Goal: Book appointment/travel/reservation

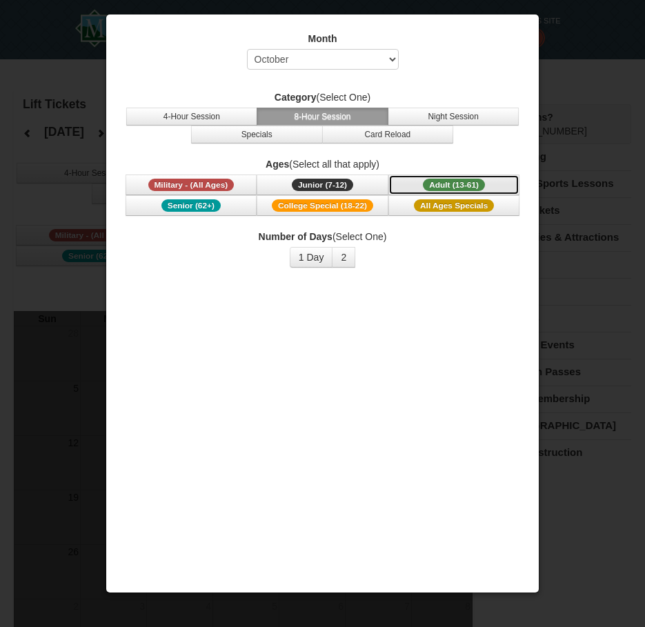
click at [441, 180] on span "Adult (13-61)" at bounding box center [454, 185] width 62 height 12
click at [375, 54] on select "Select October November December January February March April May June July Aug…" at bounding box center [323, 59] width 152 height 21
select select "12"
click at [247, 49] on select "Select October November December January February March April May June July Aug…" at bounding box center [323, 59] width 152 height 21
click at [321, 257] on button "1 Day" at bounding box center [311, 257] width 43 height 21
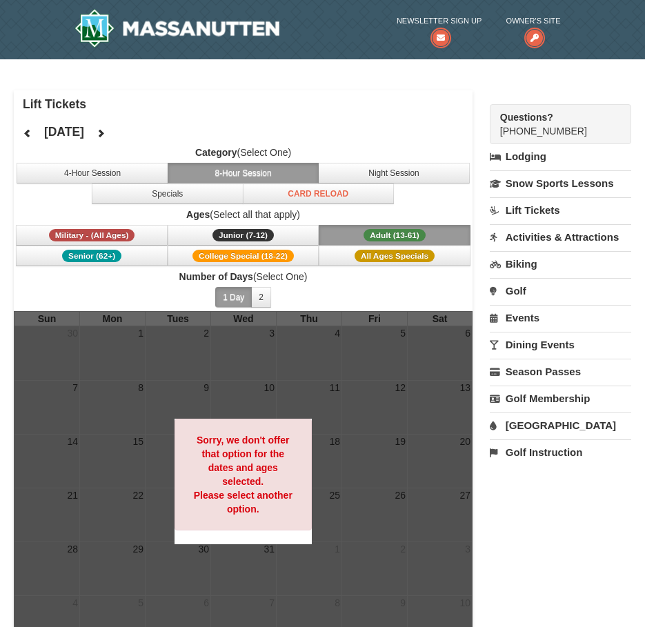
click at [241, 168] on button "8-Hour Session" at bounding box center [243, 173] width 151 height 21
click at [256, 299] on button "2" at bounding box center [261, 297] width 20 height 21
click at [550, 201] on link "Lift Tickets" at bounding box center [560, 210] width 141 height 26
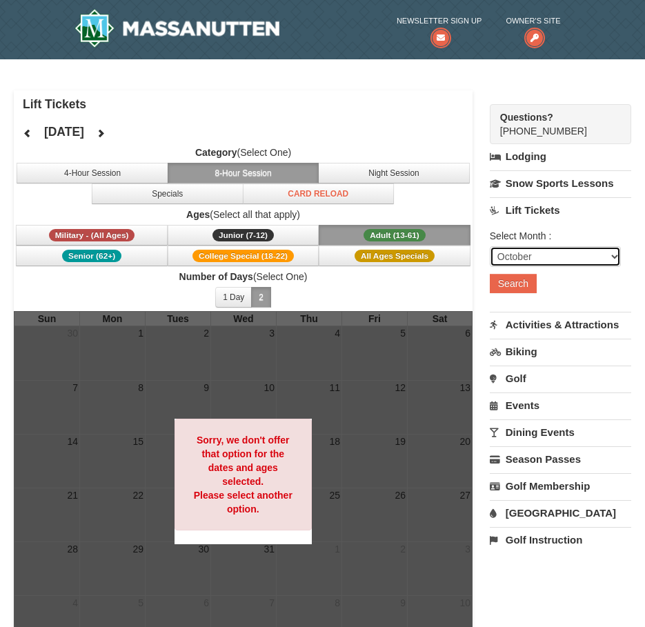
click at [602, 258] on select "October November December January February March April May June July August Sep…" at bounding box center [555, 256] width 131 height 21
select select "12"
click at [490, 246] on select "October November December January February March April May June July August Sep…" at bounding box center [555, 256] width 131 height 21
click at [514, 280] on button "Search" at bounding box center [513, 283] width 47 height 19
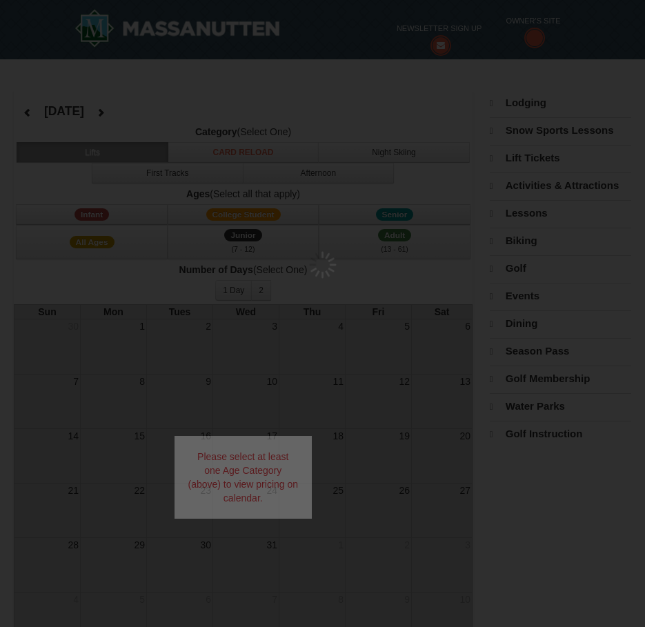
select select "12"
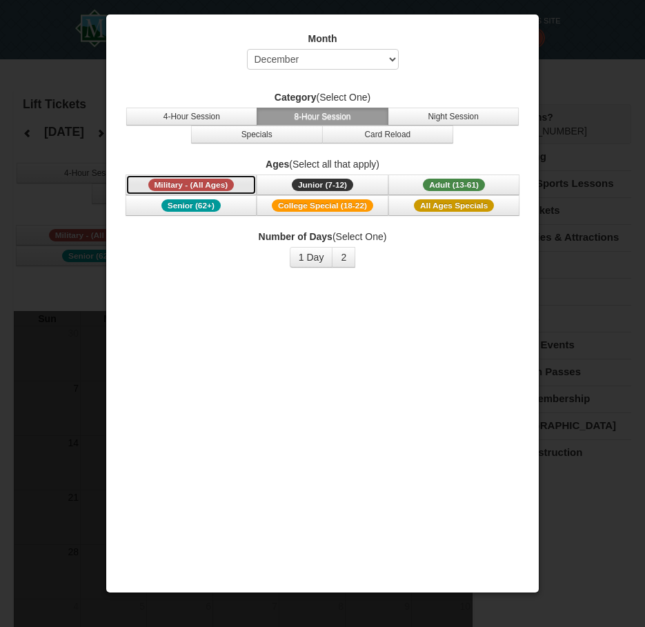
click at [186, 189] on span "Military - (All Ages)" at bounding box center [191, 185] width 86 height 12
click at [188, 185] on span "Military - (All Ages)" at bounding box center [191, 185] width 86 height 12
click at [314, 255] on button "1 Day" at bounding box center [311, 257] width 43 height 21
click at [219, 184] on span "Military - (All Ages)" at bounding box center [191, 185] width 86 height 12
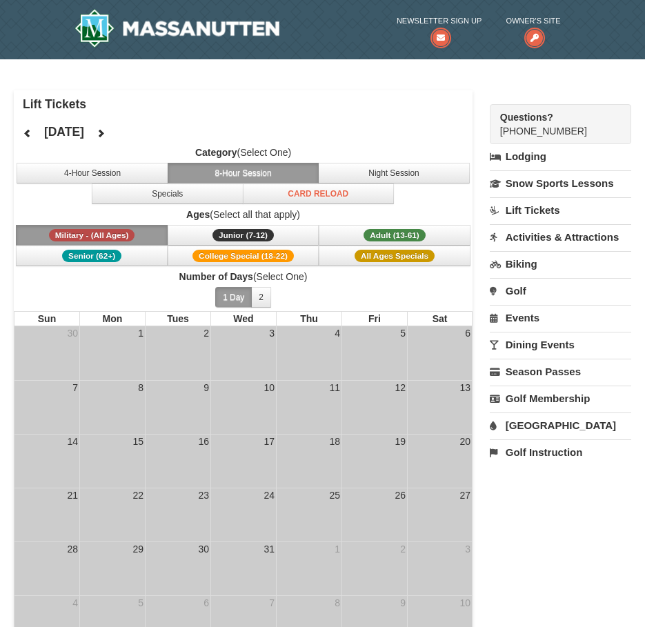
click at [316, 506] on td "25" at bounding box center [309, 514] width 66 height 54
click at [368, 506] on td "26" at bounding box center [374, 514] width 66 height 54
click at [31, 132] on icon at bounding box center [28, 133] width 10 height 10
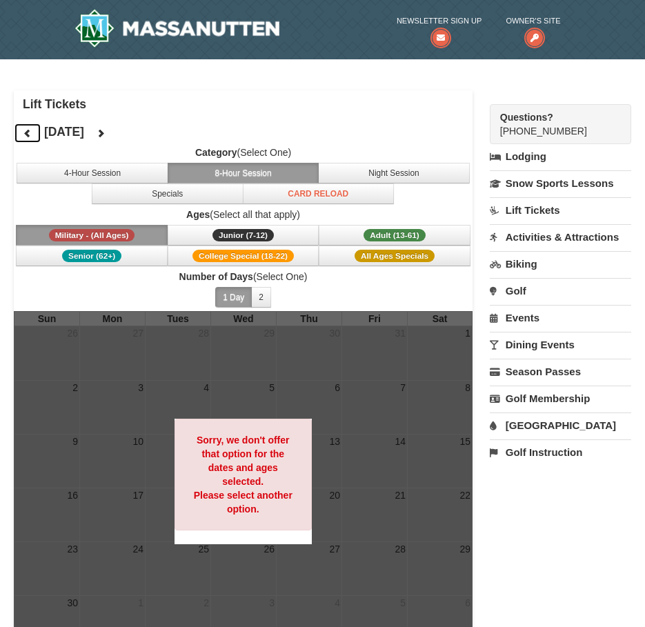
click at [31, 132] on icon at bounding box center [28, 133] width 10 height 10
click at [105, 136] on icon at bounding box center [101, 133] width 10 height 10
click at [114, 134] on button at bounding box center [101, 133] width 28 height 21
click at [105, 134] on icon at bounding box center [101, 133] width 10 height 10
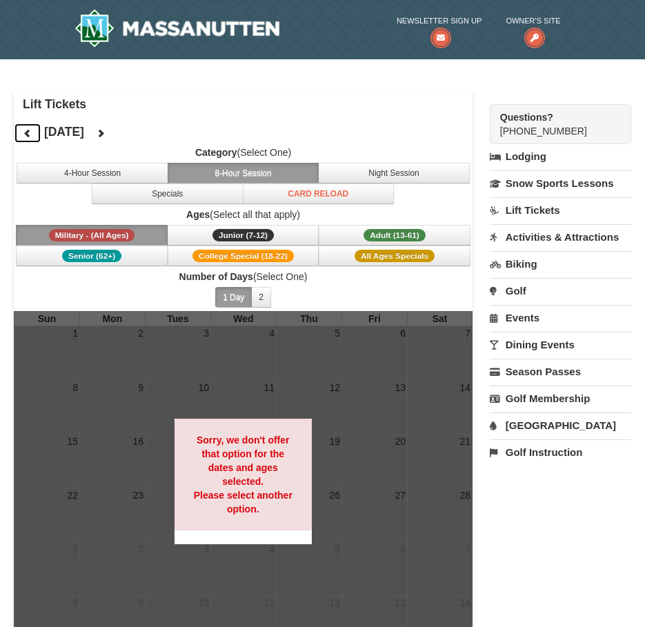
click at [35, 130] on button at bounding box center [28, 133] width 28 height 21
click at [35, 130] on div at bounding box center [322, 313] width 645 height 627
click at [21, 130] on button at bounding box center [28, 133] width 28 height 21
click at [379, 177] on button "Night Session" at bounding box center [393, 173] width 151 height 21
